Goal: Information Seeking & Learning: Learn about a topic

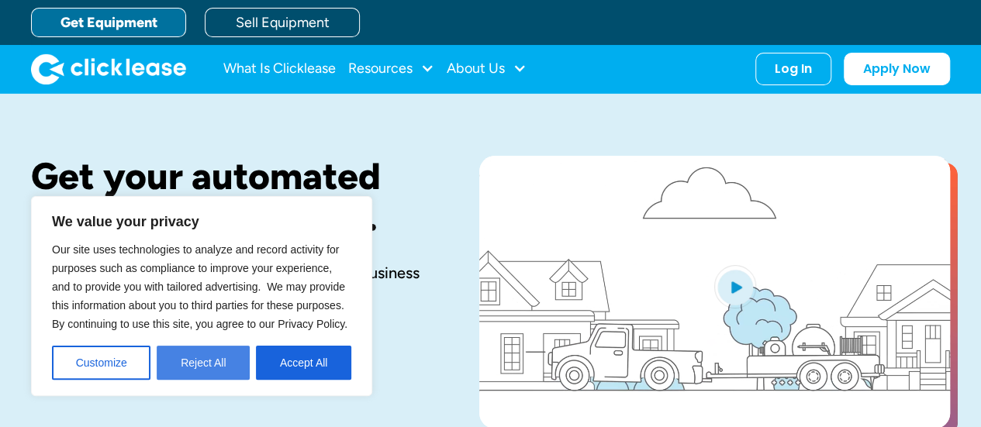
click at [211, 374] on button "Reject All" at bounding box center [203, 363] width 93 height 34
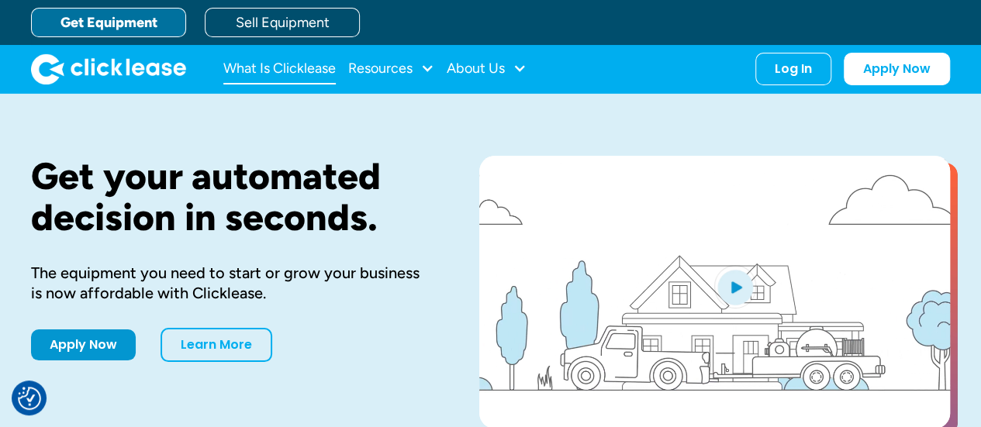
click at [299, 73] on link "What Is Clicklease" at bounding box center [279, 69] width 112 height 31
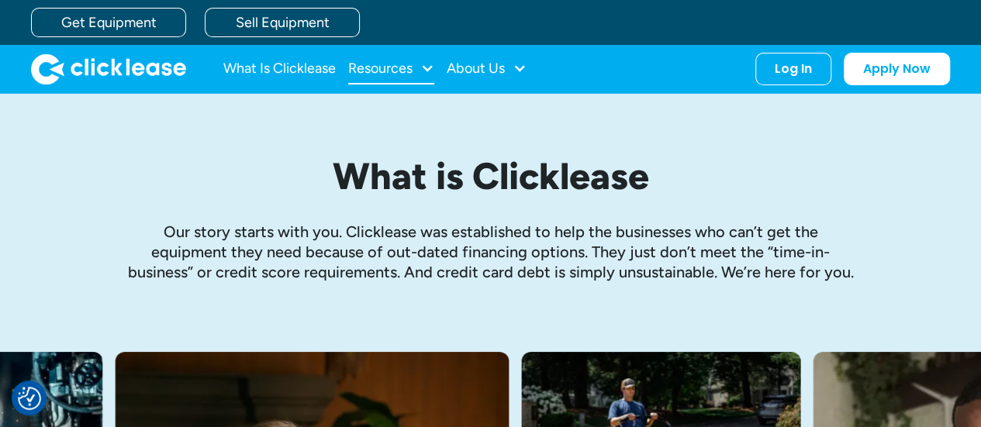
click at [408, 68] on div "Resources" at bounding box center [380, 68] width 64 height 0
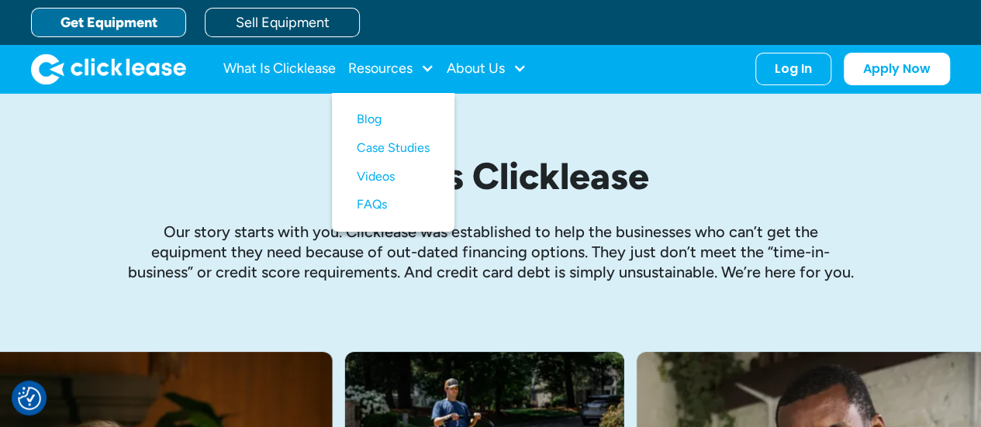
click at [123, 22] on link "Get Equipment" at bounding box center [108, 22] width 155 height 29
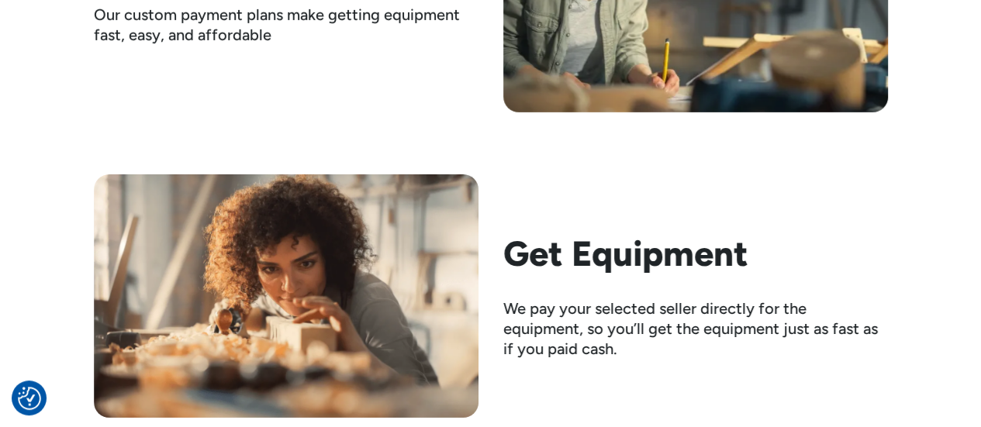
scroll to position [2560, 0]
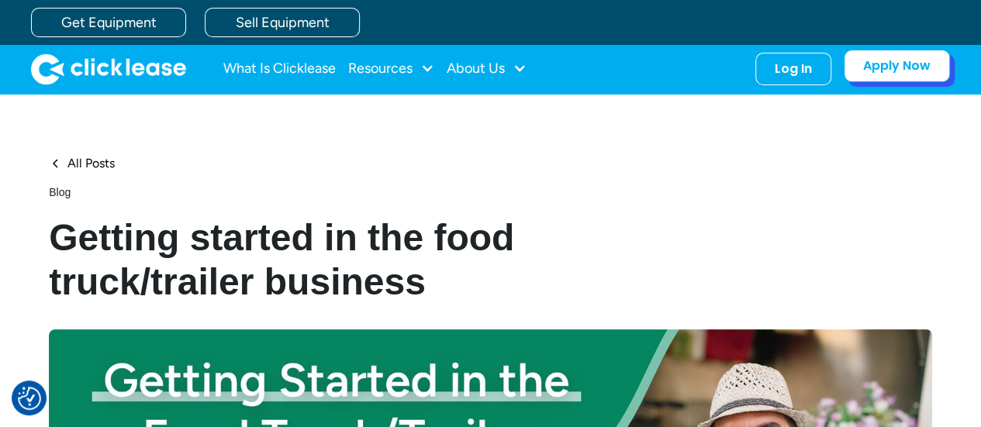
click at [908, 77] on link "Apply Now" at bounding box center [897, 66] width 106 height 33
